Goal: Transaction & Acquisition: Purchase product/service

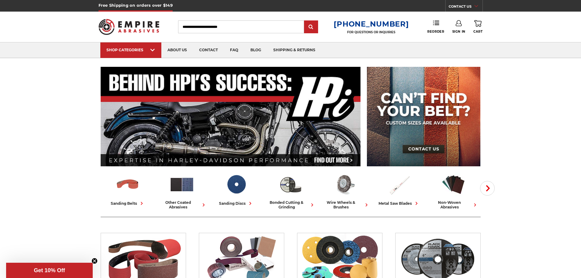
type input "**********"
click at [456, 23] on icon at bounding box center [459, 23] width 6 height 6
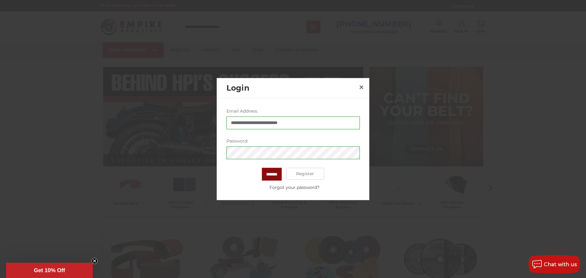
click at [268, 169] on input "*******" at bounding box center [272, 173] width 20 height 13
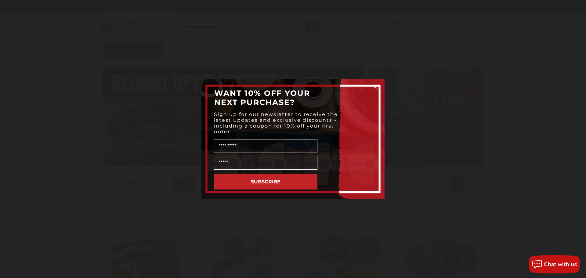
click at [376, 84] on form "WANT 10% OFF YOUR NEXT PURCHASE? Sign up for our newsletter to receive the late…" at bounding box center [292, 138] width 183 height 119
click at [376, 86] on circle "Close dialog" at bounding box center [375, 87] width 6 height 6
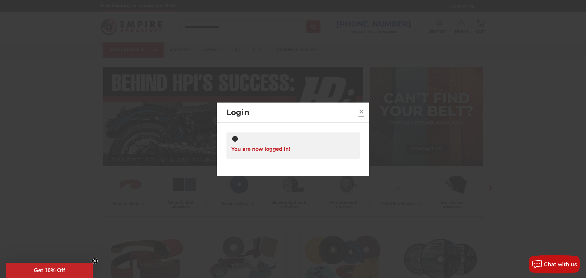
click at [364, 112] on link "×" at bounding box center [361, 112] width 10 height 10
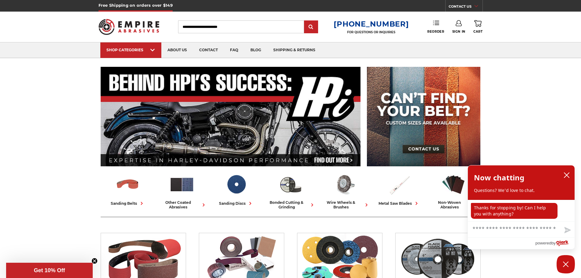
click at [441, 26] on link "Reorder" at bounding box center [435, 26] width 17 height 13
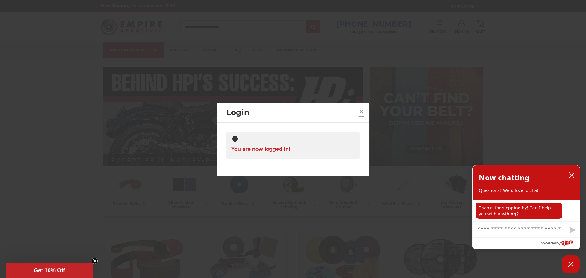
click at [359, 112] on span "×" at bounding box center [360, 112] width 5 height 12
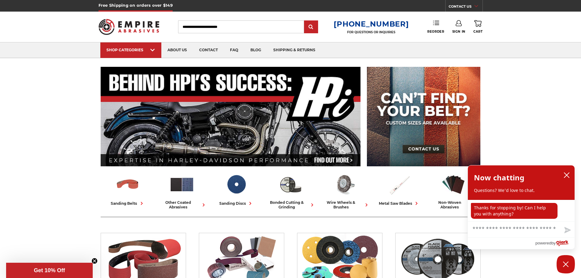
click at [435, 23] on use at bounding box center [436, 23] width 6 height 4
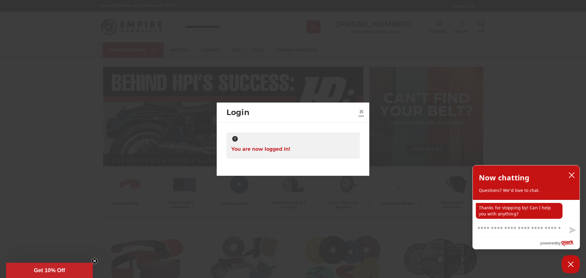
click at [363, 111] on span "×" at bounding box center [360, 112] width 5 height 12
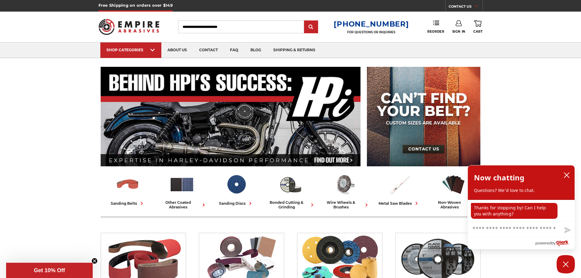
click at [458, 25] on icon at bounding box center [459, 23] width 6 height 6
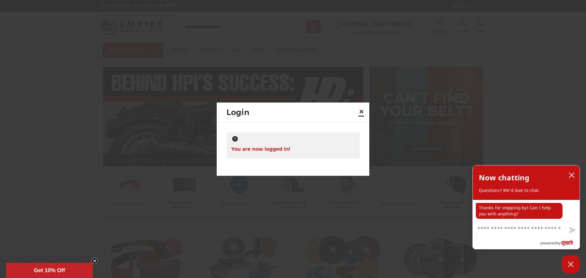
drag, startPoint x: 361, startPoint y: 111, endPoint x: 344, endPoint y: 110, distance: 17.1
click at [360, 112] on span "×" at bounding box center [360, 112] width 5 height 12
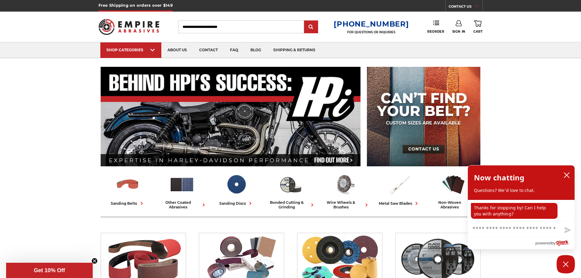
click at [128, 19] on img at bounding box center [129, 27] width 61 height 24
click at [439, 28] on link "Reorder" at bounding box center [431, 26] width 17 height 13
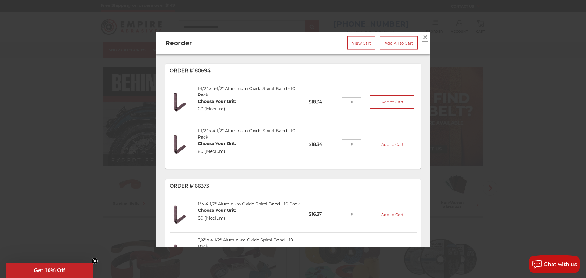
click at [422, 35] on span "×" at bounding box center [424, 37] width 5 height 12
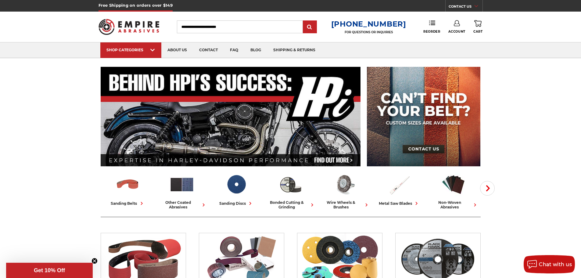
click at [453, 28] on link "Account" at bounding box center [456, 26] width 17 height 13
click at [451, 41] on link "Account" at bounding box center [457, 40] width 44 height 12
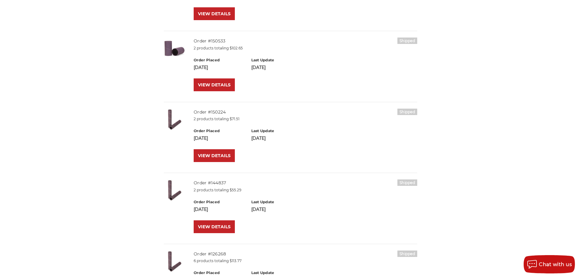
scroll to position [244, 0]
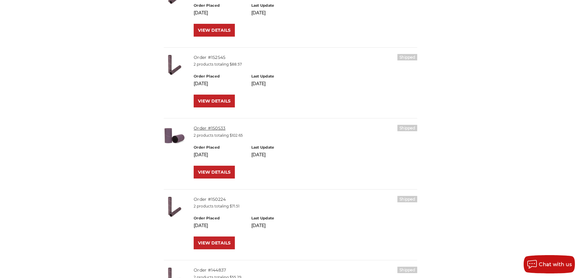
click at [221, 126] on link "Order #150533" at bounding box center [210, 127] width 32 height 5
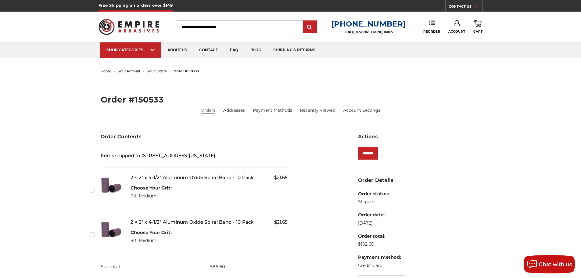
click at [91, 193] on label "Checkbox 397469 label" at bounding box center [93, 190] width 6 height 6
click at [368, 149] on input "*******" at bounding box center [368, 153] width 20 height 13
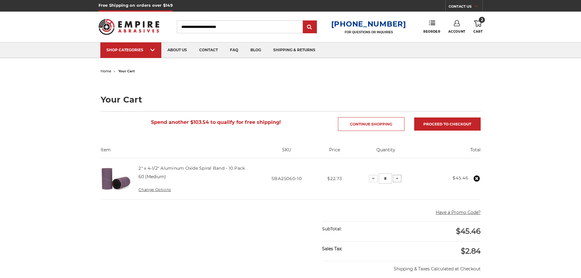
click at [399, 179] on button "Increase Quantity:" at bounding box center [397, 178] width 9 height 7
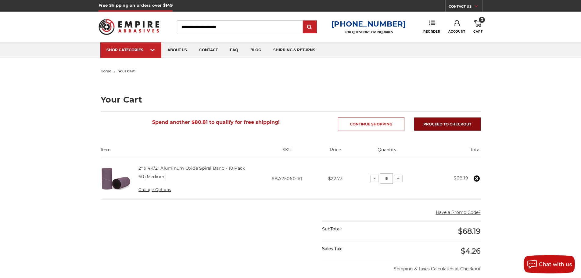
click at [439, 123] on link "Proceed to checkout" at bounding box center [447, 123] width 66 height 13
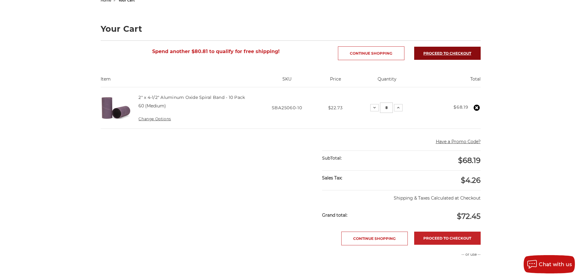
scroll to position [152, 0]
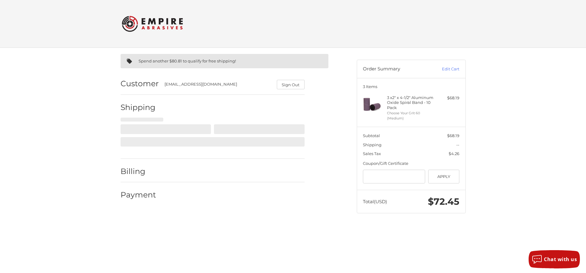
select select "**"
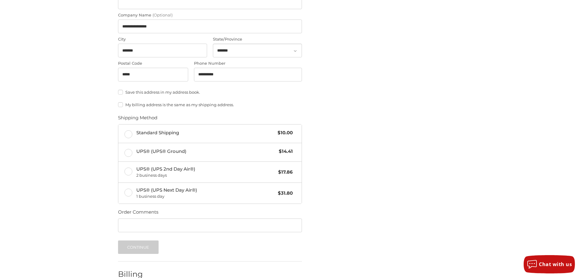
scroll to position [244, 0]
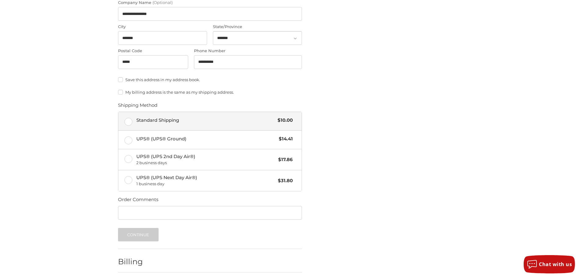
click at [168, 122] on span "Standard Shipping" at bounding box center [205, 120] width 138 height 7
click at [173, 209] on input "Order Comments" at bounding box center [210, 213] width 184 height 14
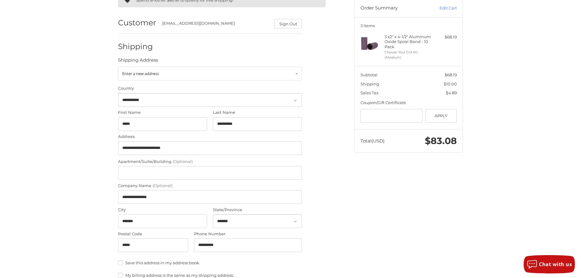
scroll to position [213, 0]
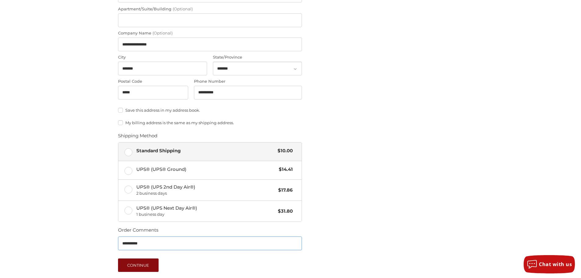
type input "**********"
click at [143, 263] on button "Continue" at bounding box center [138, 264] width 41 height 13
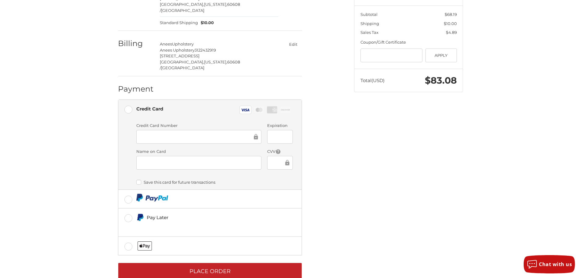
scroll to position [124, 0]
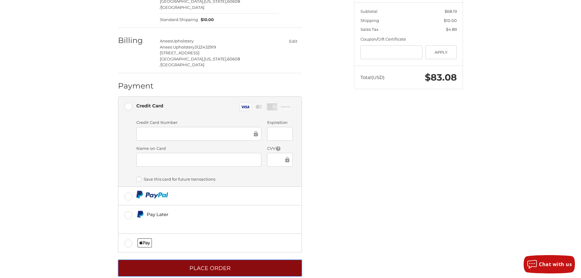
click at [189, 260] on button "Place Order" at bounding box center [210, 268] width 184 height 17
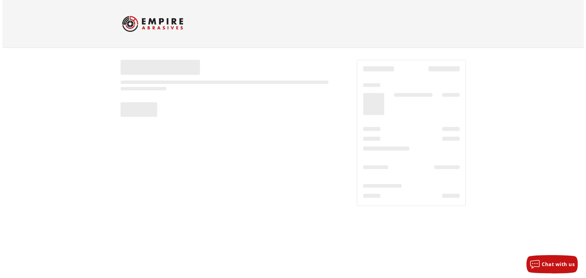
scroll to position [0, 0]
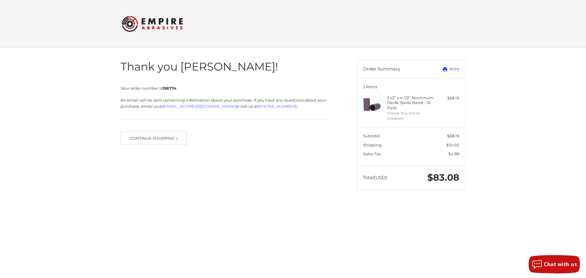
click at [450, 67] on link "Print" at bounding box center [444, 69] width 30 height 6
